Goal: Check status: Check status

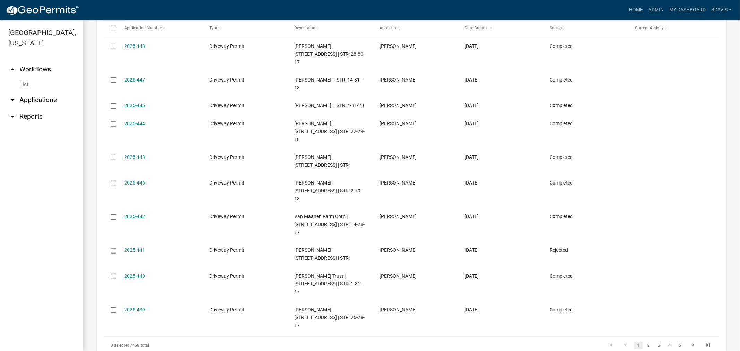
scroll to position [369, 0]
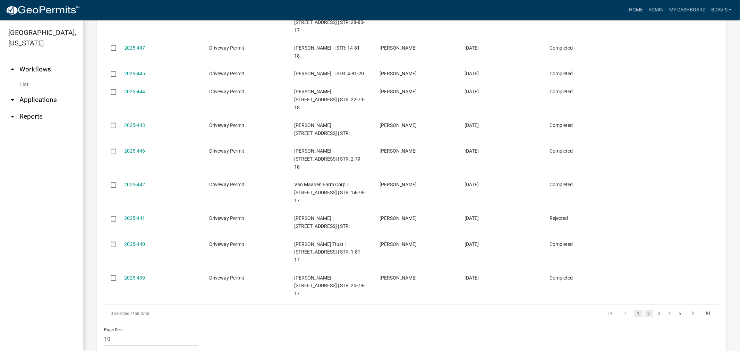
click at [644, 310] on link "2" at bounding box center [648, 314] width 8 height 8
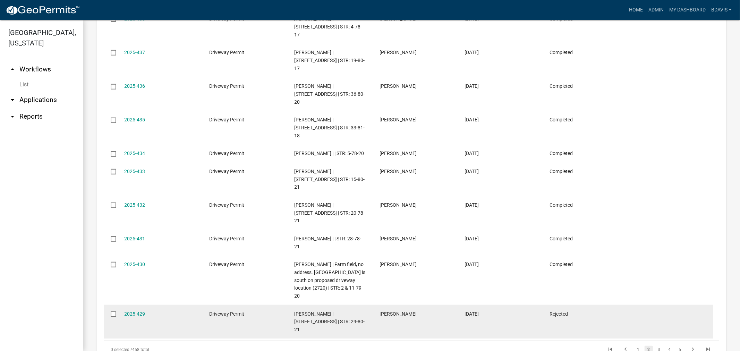
scroll to position [376, 0]
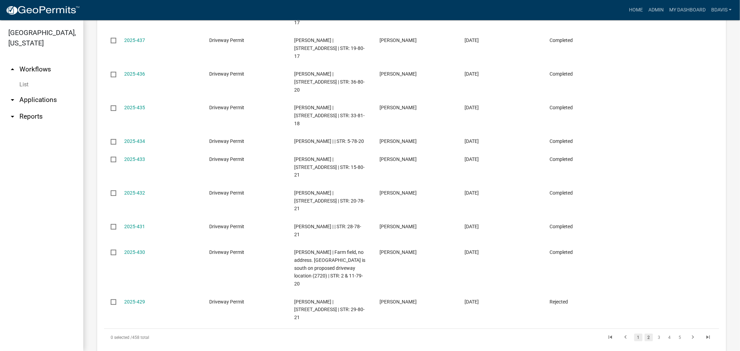
click at [634, 334] on link "1" at bounding box center [638, 338] width 8 height 8
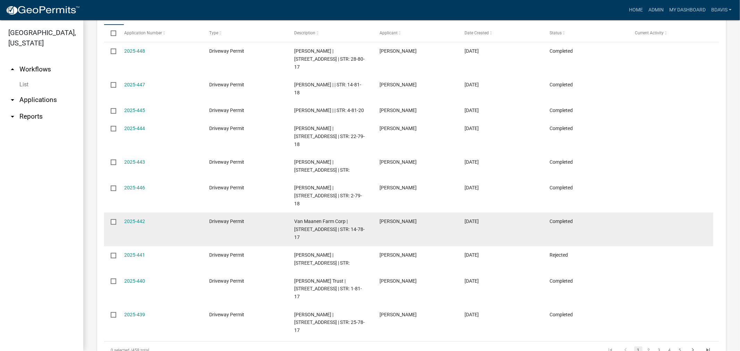
scroll to position [331, 0]
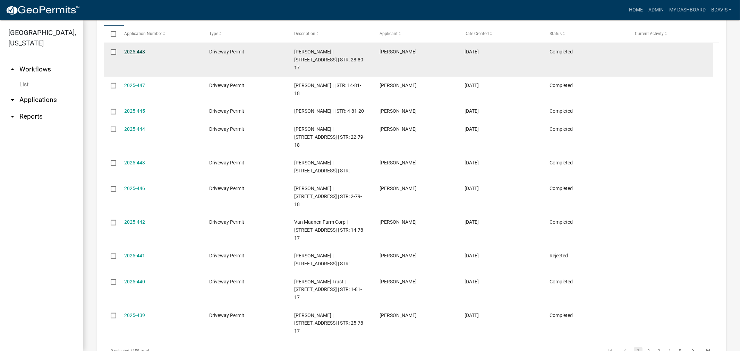
click at [131, 54] on link "2025-448" at bounding box center [134, 52] width 21 height 6
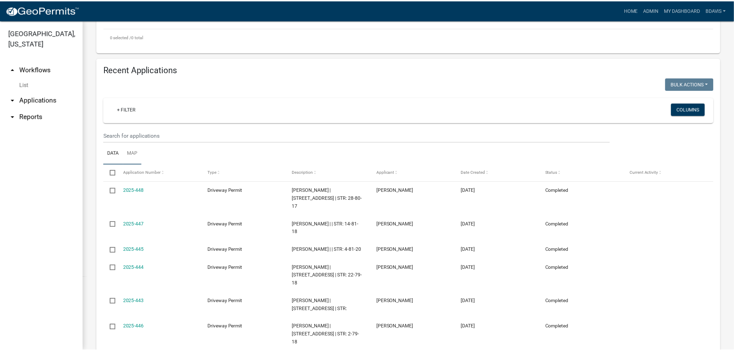
scroll to position [231, 0]
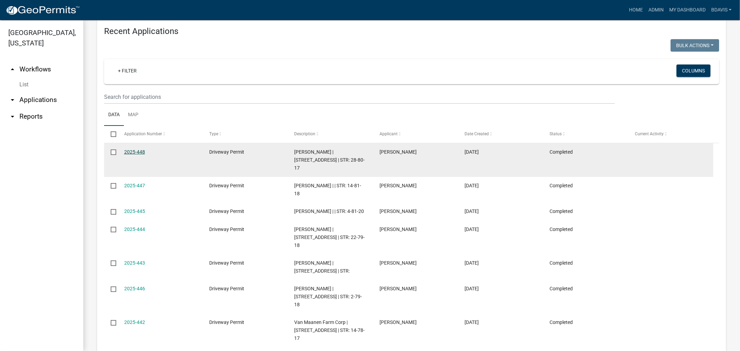
click at [132, 155] on link "2025-448" at bounding box center [134, 152] width 21 height 6
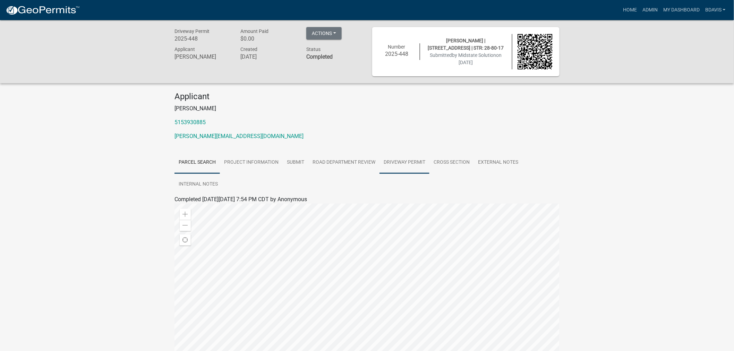
click at [415, 162] on link "Driveway Permit" at bounding box center [404, 163] width 50 height 22
click at [208, 206] on link "Driveway Permit" at bounding box center [194, 207] width 40 height 7
